Goal: Navigation & Orientation: Find specific page/section

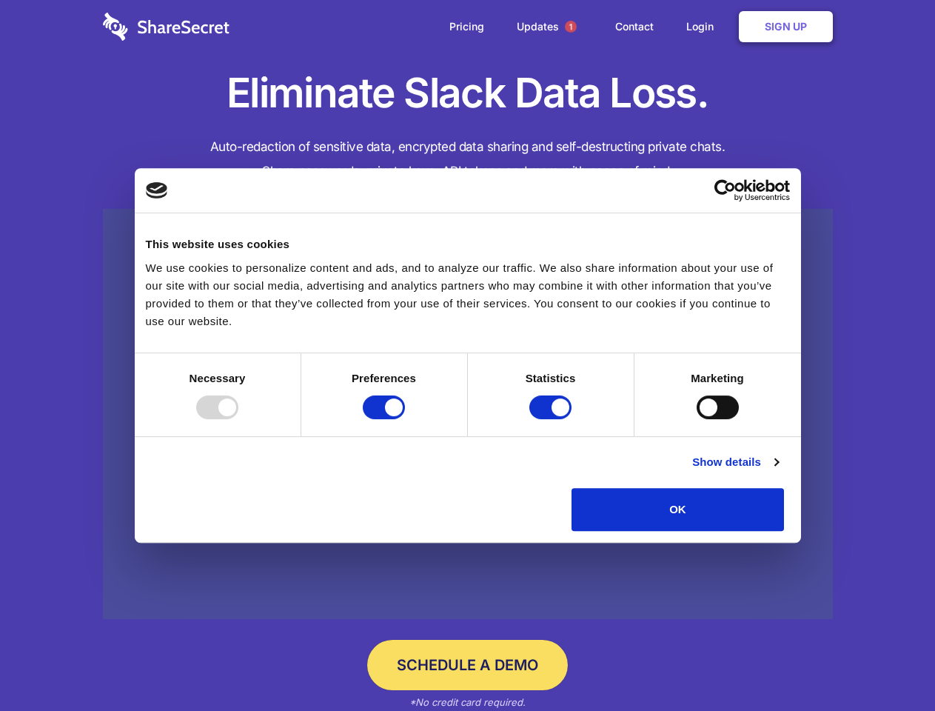
click at [238, 419] on div at bounding box center [217, 407] width 42 height 24
click at [405, 419] on input "Preferences" at bounding box center [384, 407] width 42 height 24
checkbox input "false"
click at [552, 419] on input "Statistics" at bounding box center [550, 407] width 42 height 24
checkbox input "false"
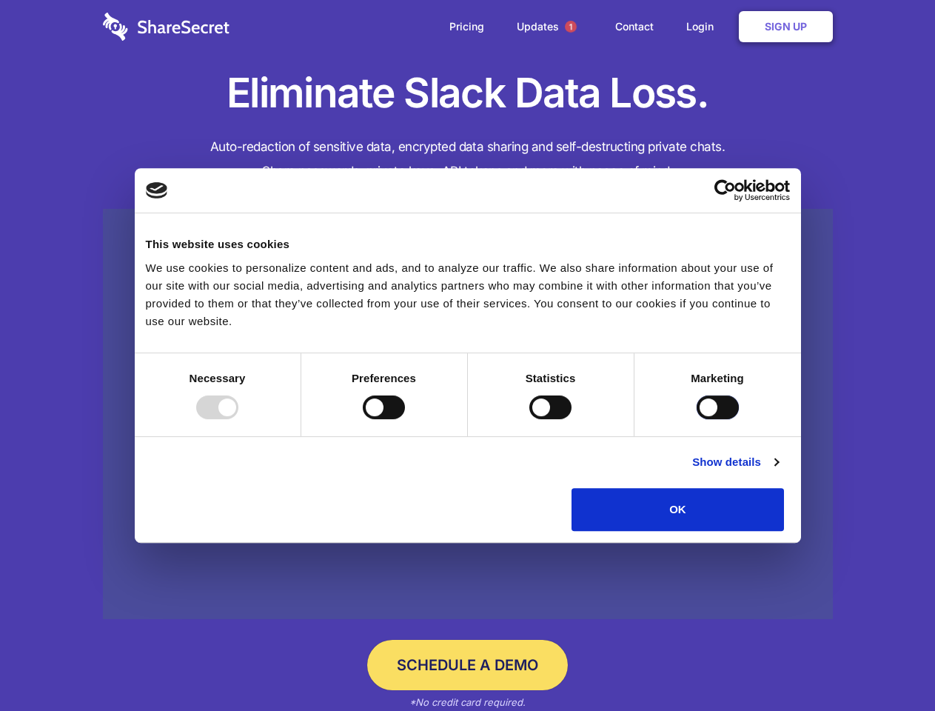
click at [697, 419] on input "Marketing" at bounding box center [718, 407] width 42 height 24
checkbox input "true"
click at [778, 471] on link "Show details" at bounding box center [735, 462] width 86 height 18
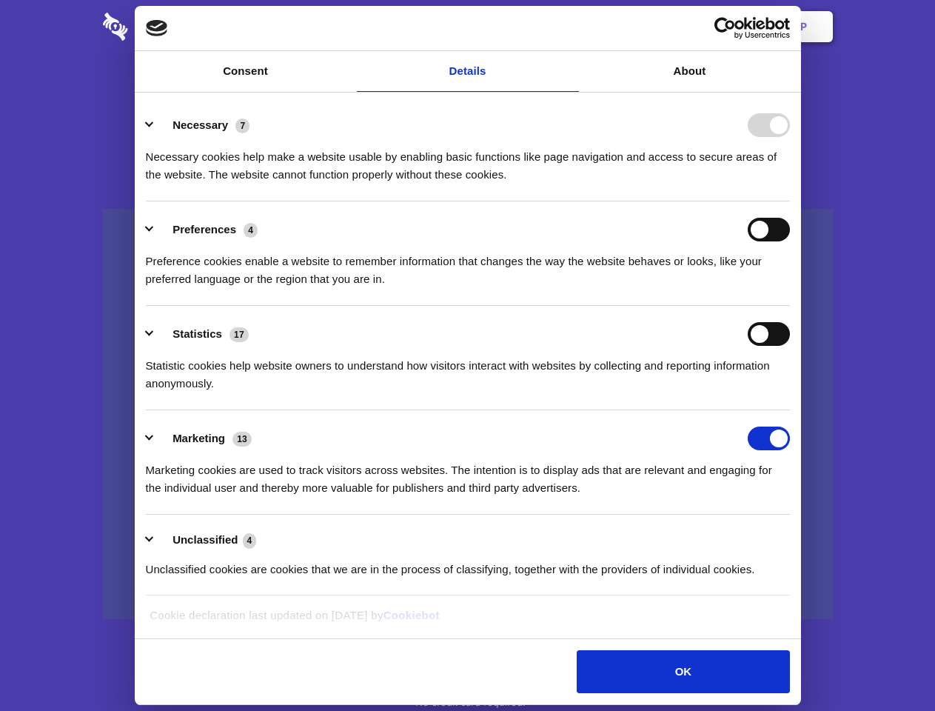
click at [790, 184] on div "Necessary cookies help make a website usable by enabling basic functions like p…" at bounding box center [468, 160] width 644 height 47
click at [570, 27] on span "1" at bounding box center [571, 27] width 12 height 12
